Goal: Task Accomplishment & Management: Manage account settings

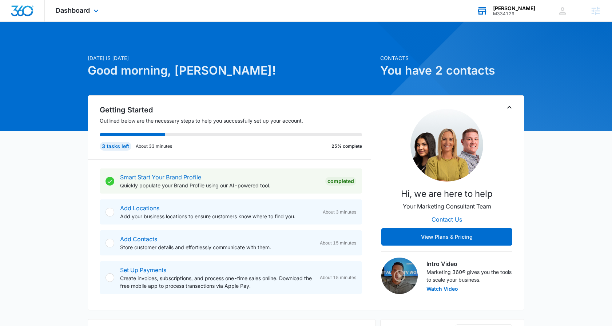
click at [523, 9] on div "Allison Stephas" at bounding box center [514, 8] width 42 height 6
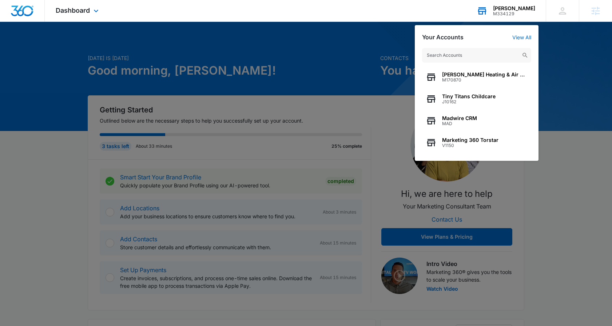
click at [466, 61] on input "text" at bounding box center [476, 55] width 109 height 15
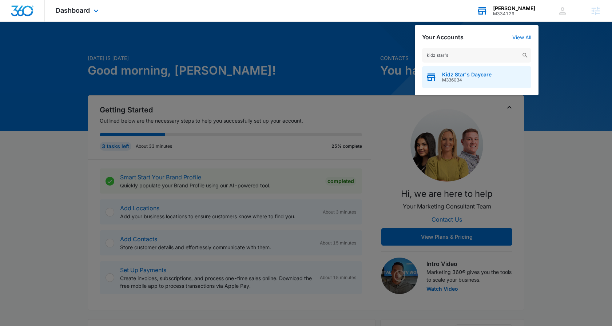
type input "kidz star's"
click at [473, 80] on span "M336034" at bounding box center [467, 80] width 50 height 5
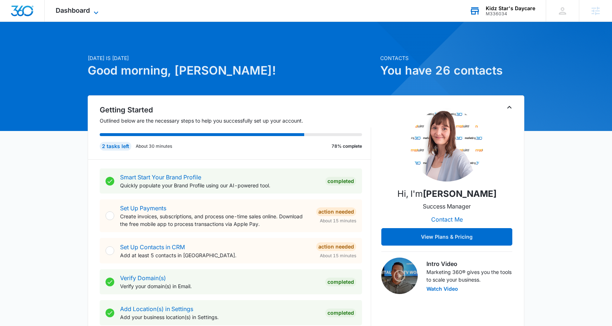
click at [88, 12] on span "Dashboard" at bounding box center [73, 11] width 34 height 8
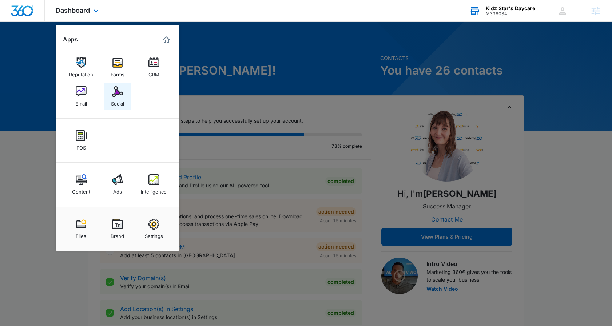
click at [121, 99] on div "Social" at bounding box center [117, 101] width 13 height 9
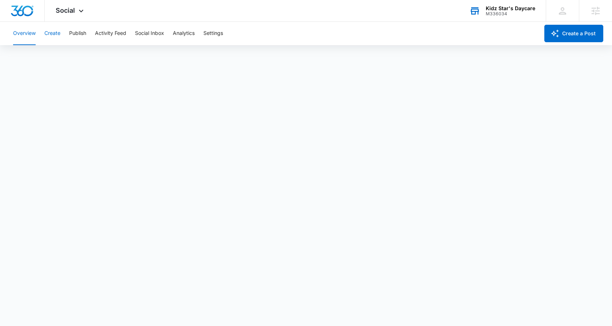
click at [56, 35] on button "Create" at bounding box center [52, 33] width 16 height 23
click at [78, 33] on button "Publish" at bounding box center [77, 33] width 17 height 23
click at [20, 56] on button "Calendar" at bounding box center [23, 56] width 21 height 20
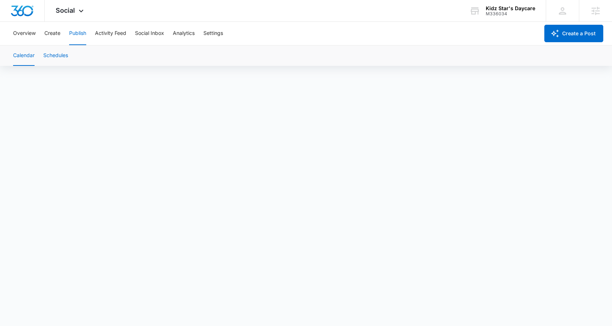
click at [59, 54] on button "Schedules" at bounding box center [55, 56] width 25 height 20
click at [24, 55] on button "Calendar" at bounding box center [23, 56] width 21 height 20
click at [50, 57] on button "Schedules" at bounding box center [55, 56] width 25 height 20
click at [52, 37] on button "Create" at bounding box center [52, 33] width 16 height 23
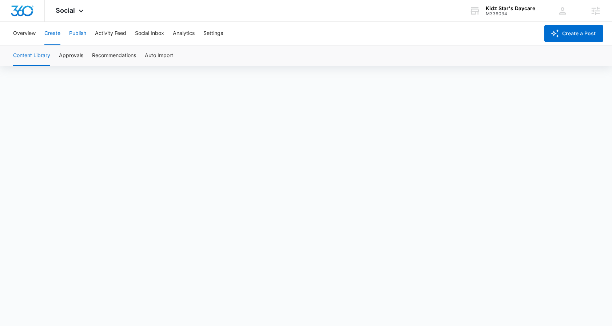
click at [83, 32] on button "Publish" at bounding box center [77, 33] width 17 height 23
click at [52, 34] on button "Create" at bounding box center [52, 33] width 16 height 23
click at [73, 33] on button "Publish" at bounding box center [77, 33] width 17 height 23
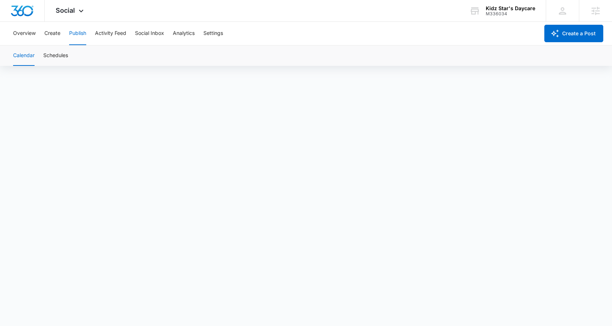
scroll to position [5, 0]
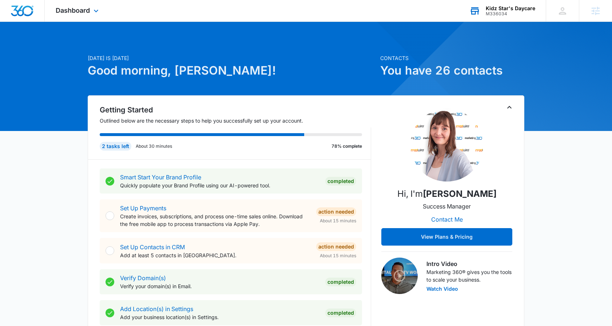
click at [509, 12] on div "M336034" at bounding box center [511, 13] width 50 height 5
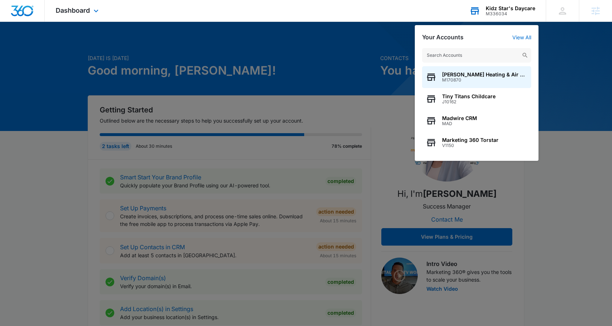
click at [454, 58] on input "text" at bounding box center [476, 55] width 109 height 15
click at [453, 54] on input "text" at bounding box center [476, 55] width 109 height 15
type input "SOAR"
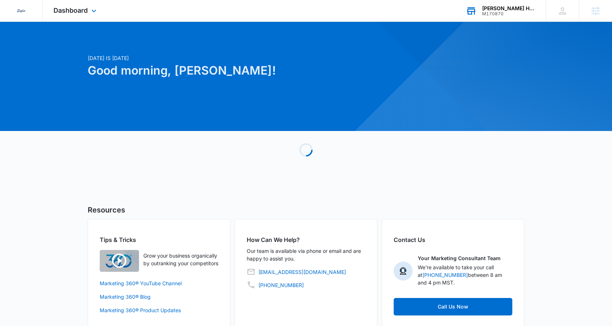
click at [499, 16] on div "M170870" at bounding box center [508, 13] width 53 height 5
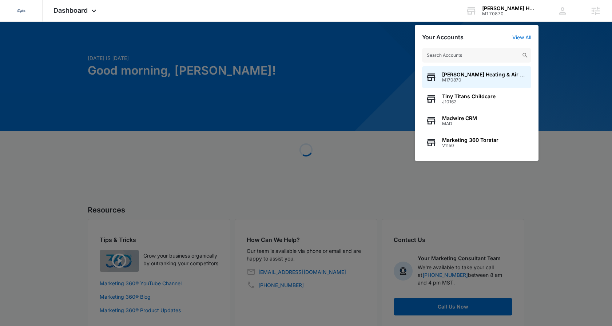
click at [465, 55] on input "text" at bounding box center [476, 55] width 109 height 15
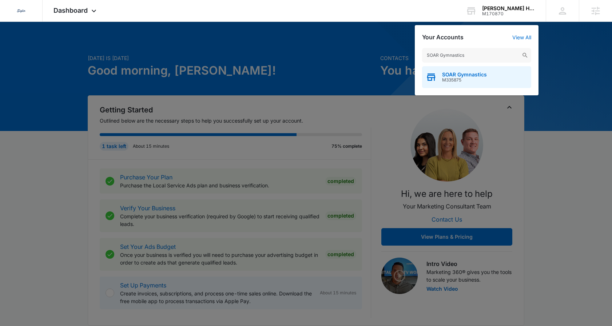
type input "SOAR Gymnastics"
click at [467, 73] on span "SOAR Gymnastics" at bounding box center [464, 75] width 45 height 6
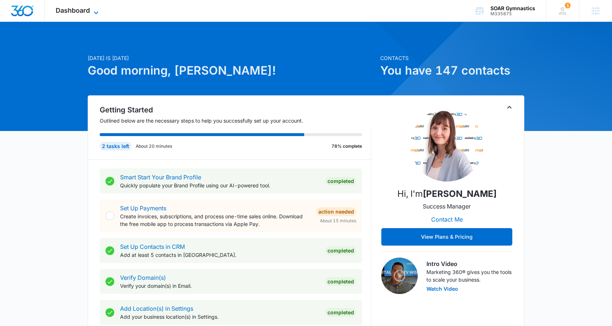
click at [84, 12] on span "Dashboard" at bounding box center [73, 11] width 34 height 8
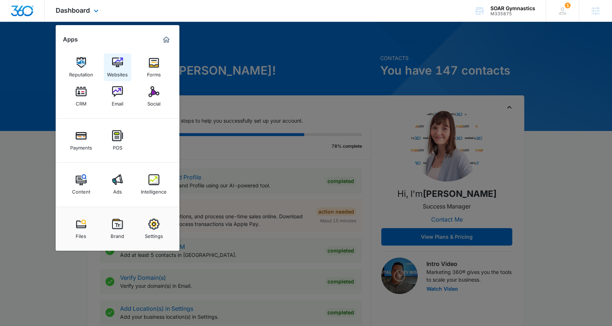
click at [123, 69] on div "Websites" at bounding box center [117, 72] width 21 height 9
